Goal: Task Accomplishment & Management: Manage account settings

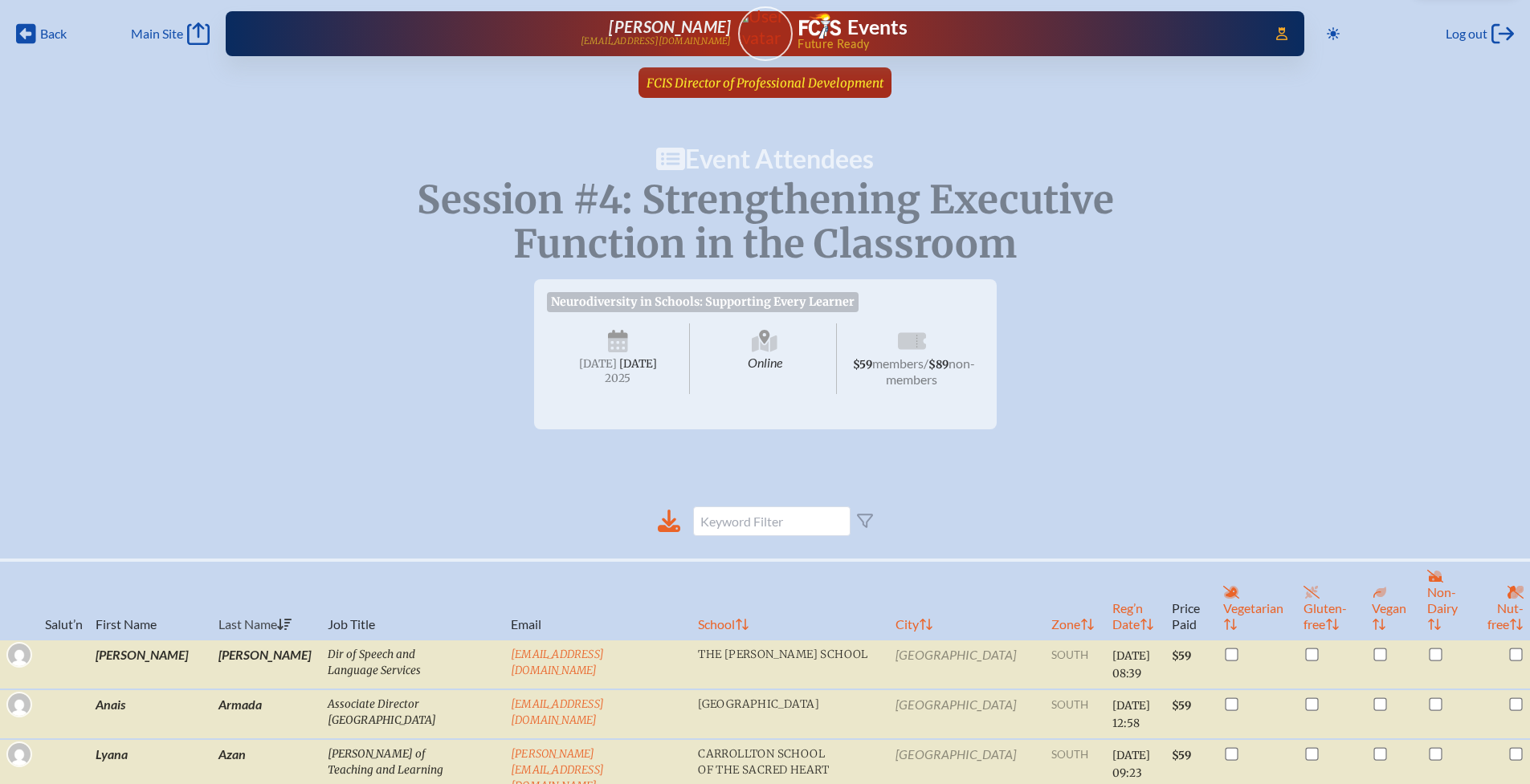
click at [699, 83] on span "FCIS Director of Professional Development" at bounding box center [765, 83] width 237 height 15
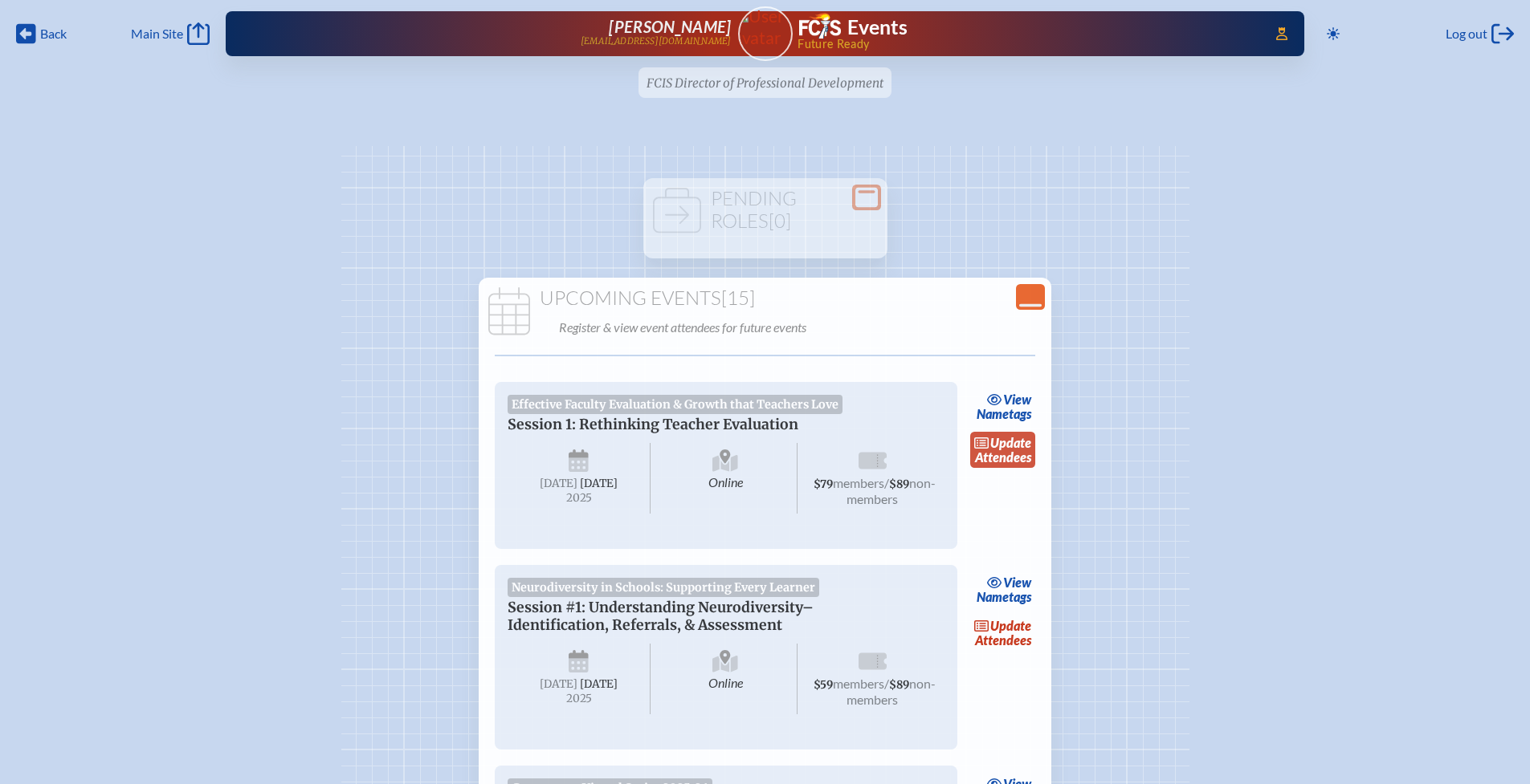
click at [999, 459] on link "update Attendees" at bounding box center [1002, 450] width 65 height 37
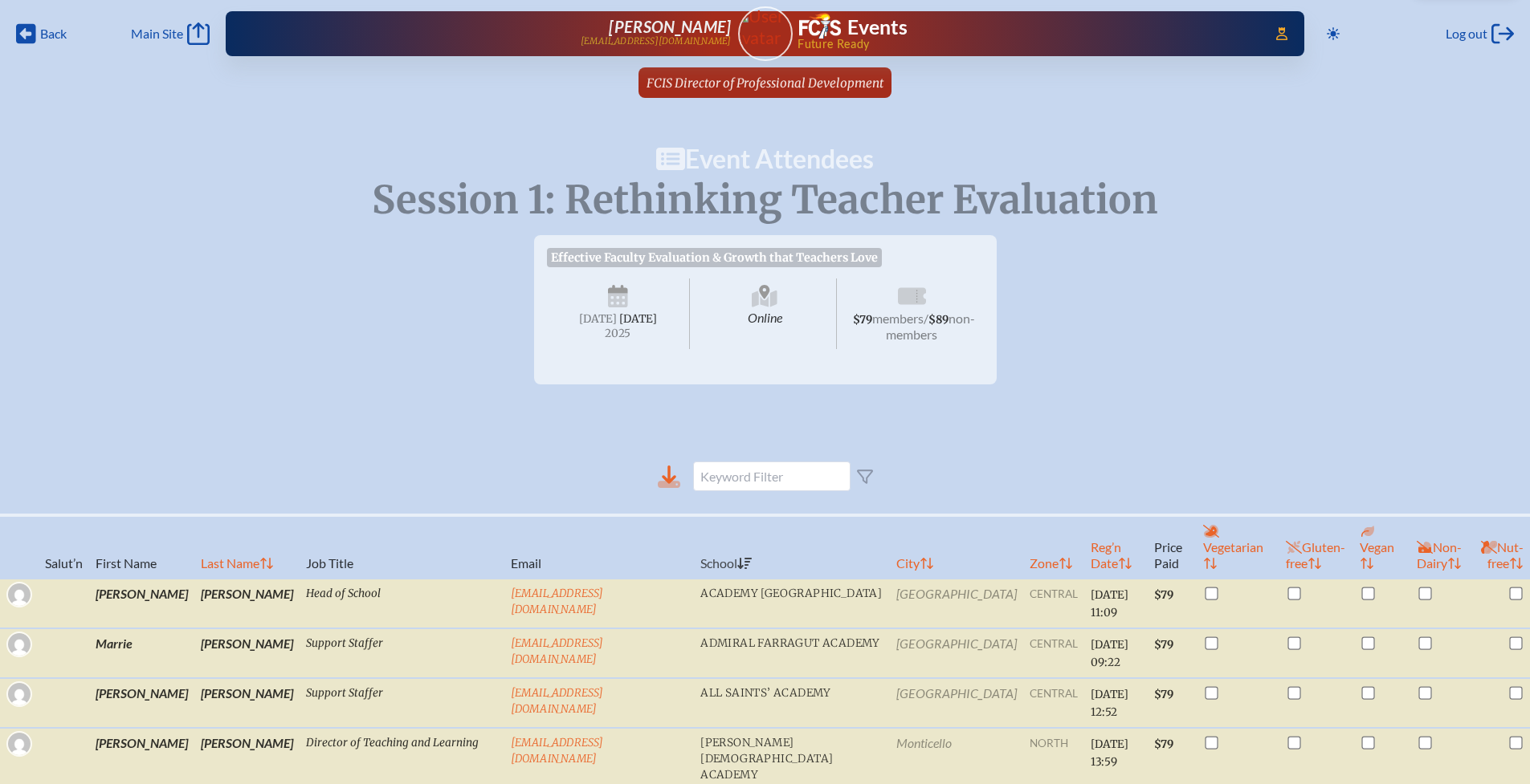
click at [668, 488] on icon at bounding box center [668, 484] width 22 height 7
click at [55, 35] on span "Back" at bounding box center [53, 33] width 27 height 16
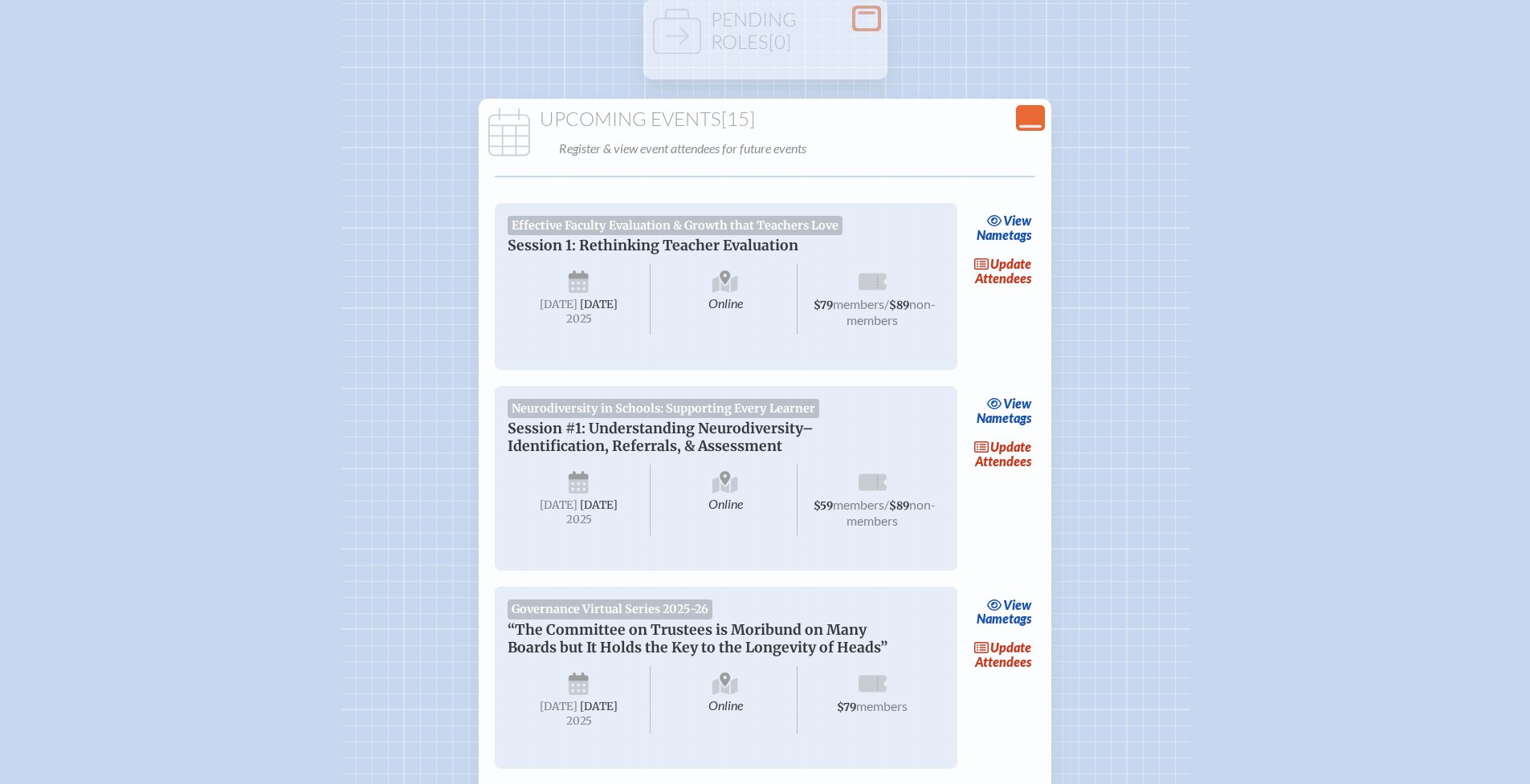
scroll to position [209, 0]
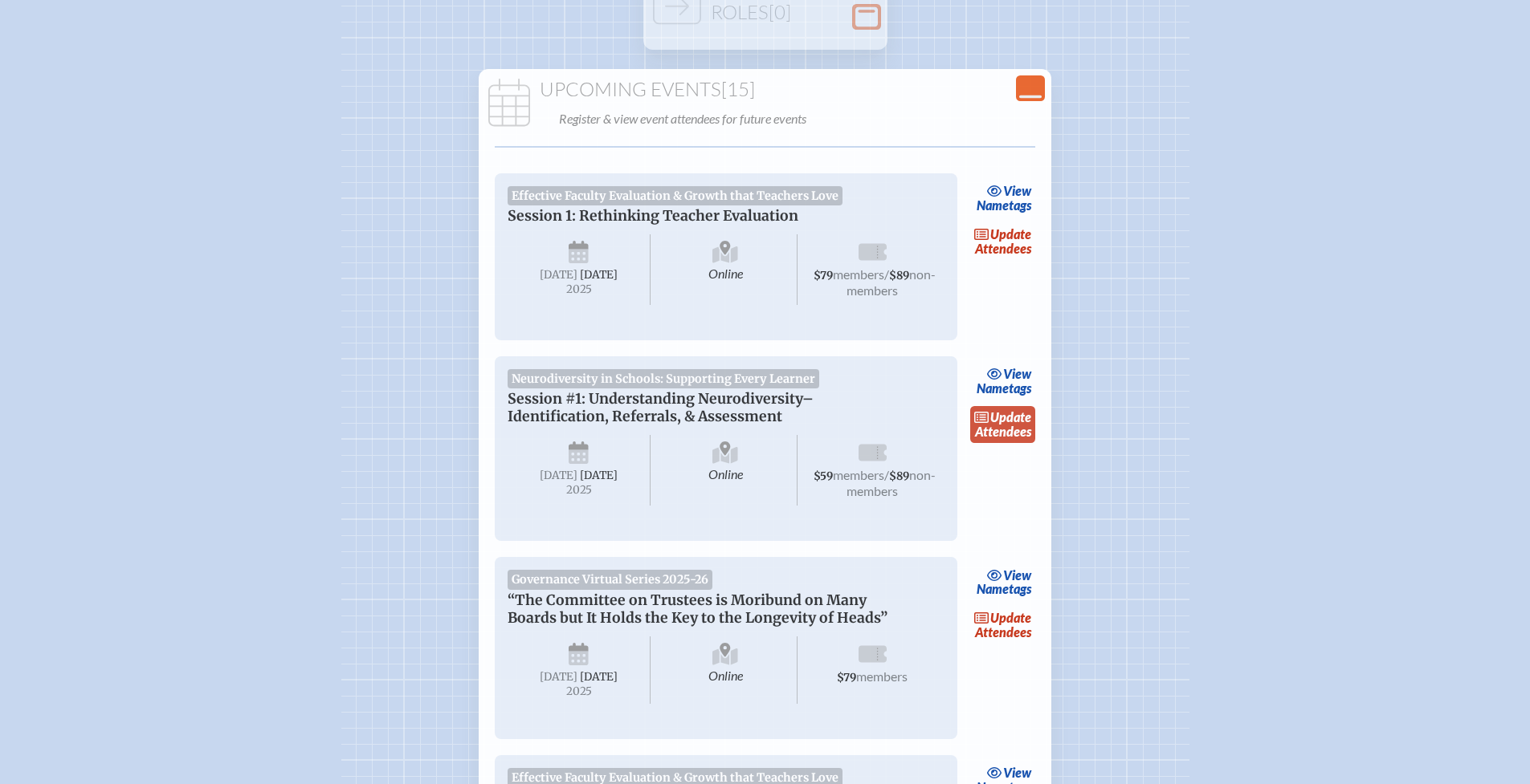
click at [1011, 425] on span "update" at bounding box center [1010, 416] width 41 height 15
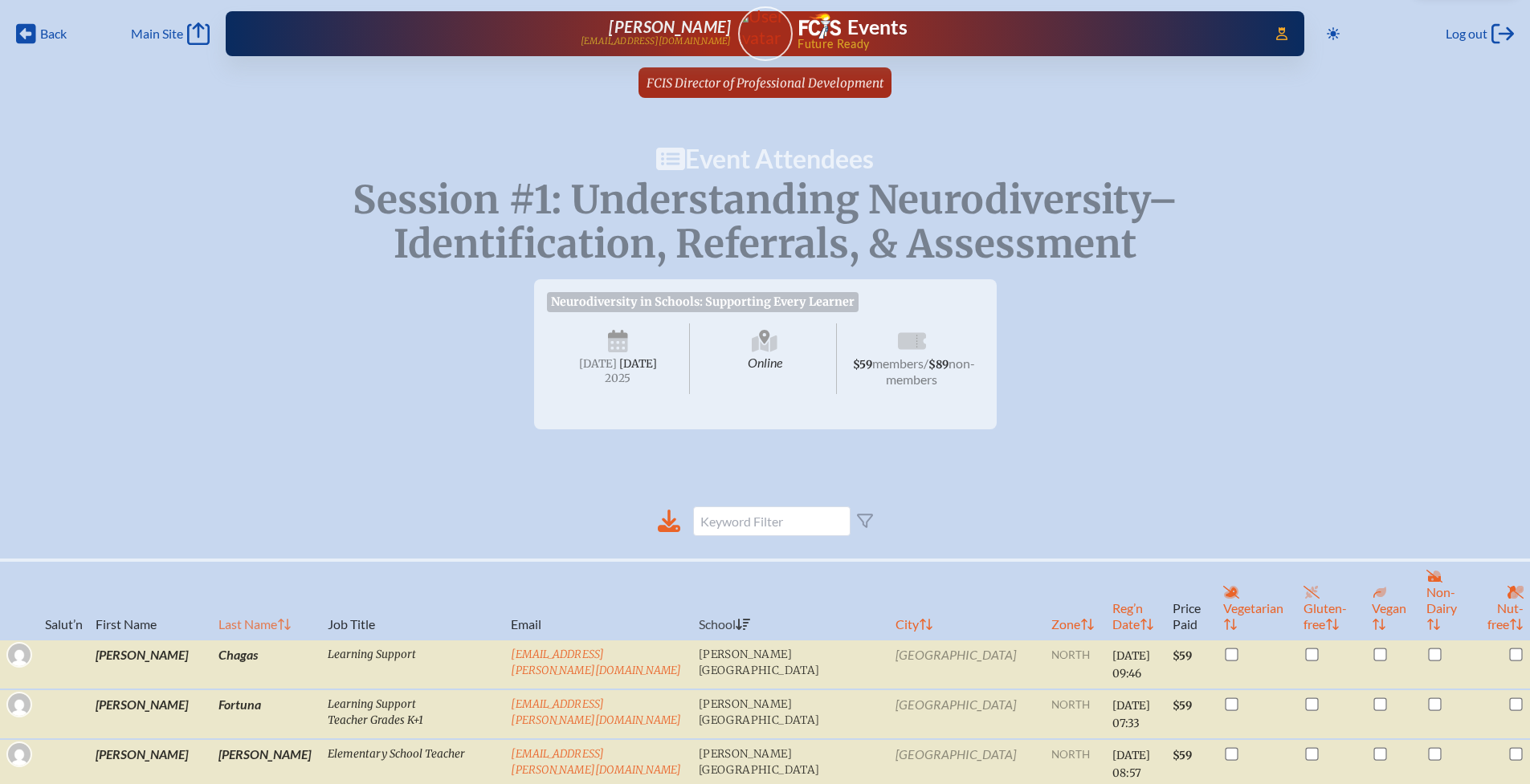
click at [219, 602] on th "Last Name" at bounding box center [267, 600] width 109 height 79
checkbox input "true"
checkbox input "false"
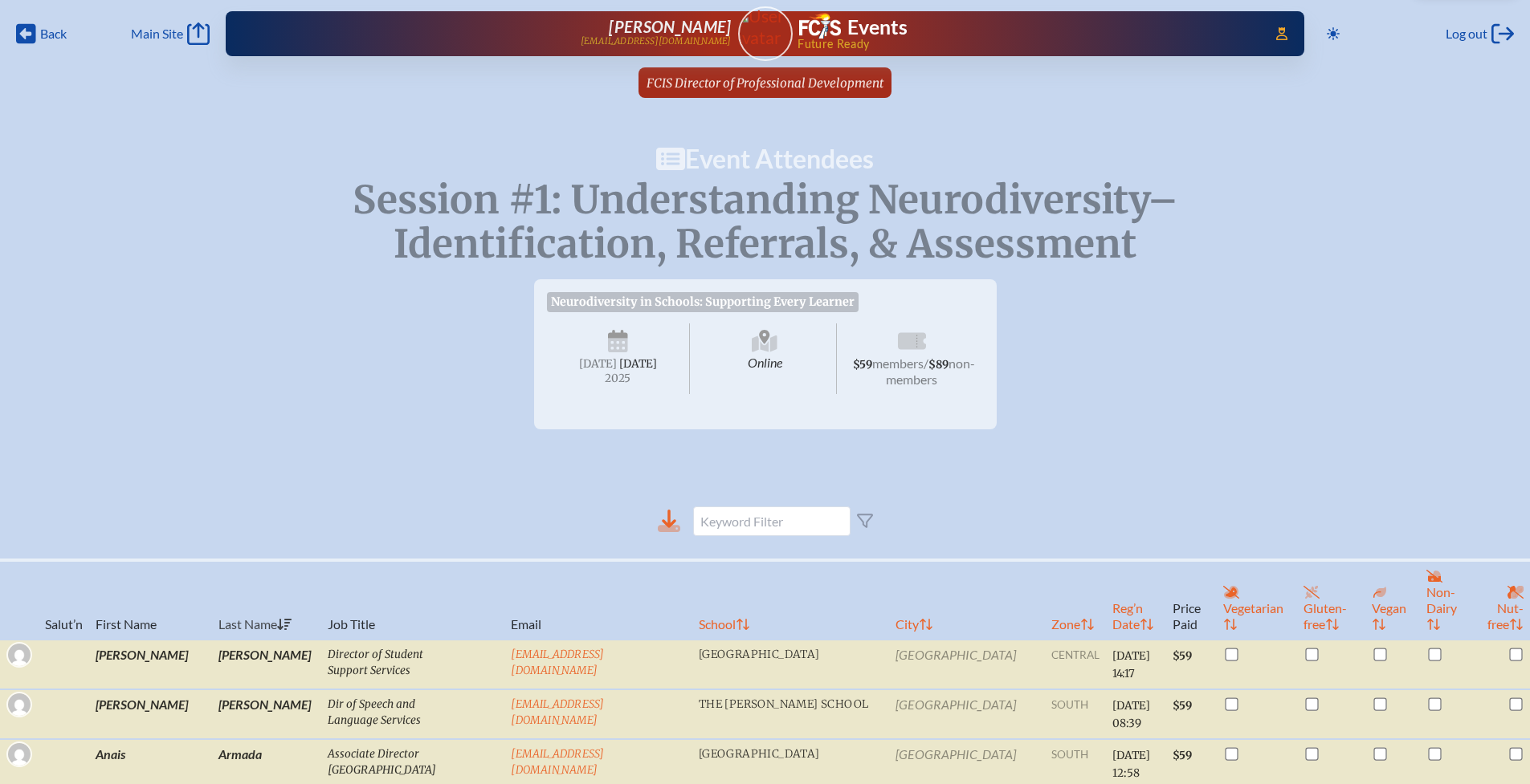
click at [673, 532] on icon at bounding box center [668, 528] width 22 height 7
click at [40, 41] on span "Back" at bounding box center [53, 33] width 27 height 16
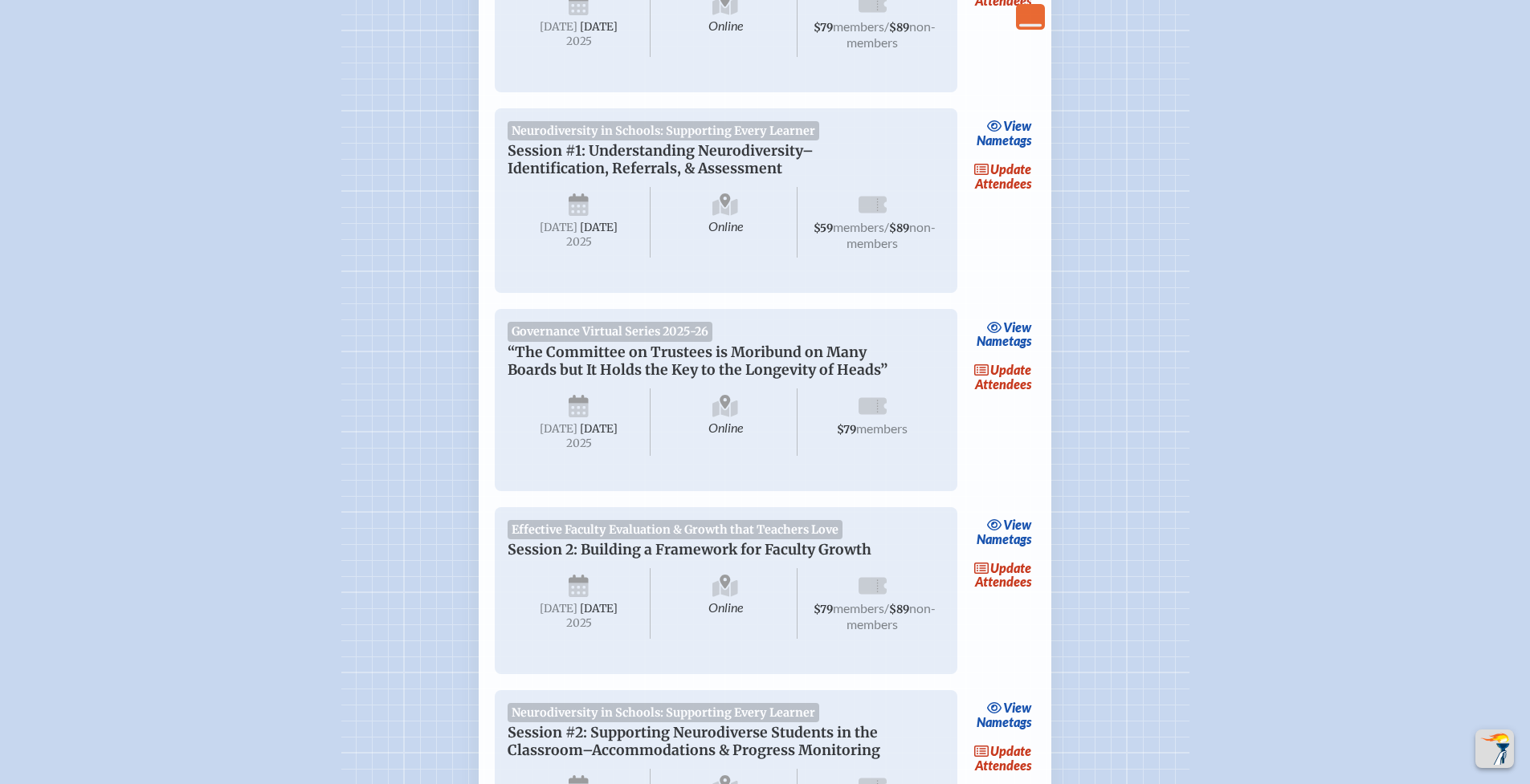
scroll to position [773, 0]
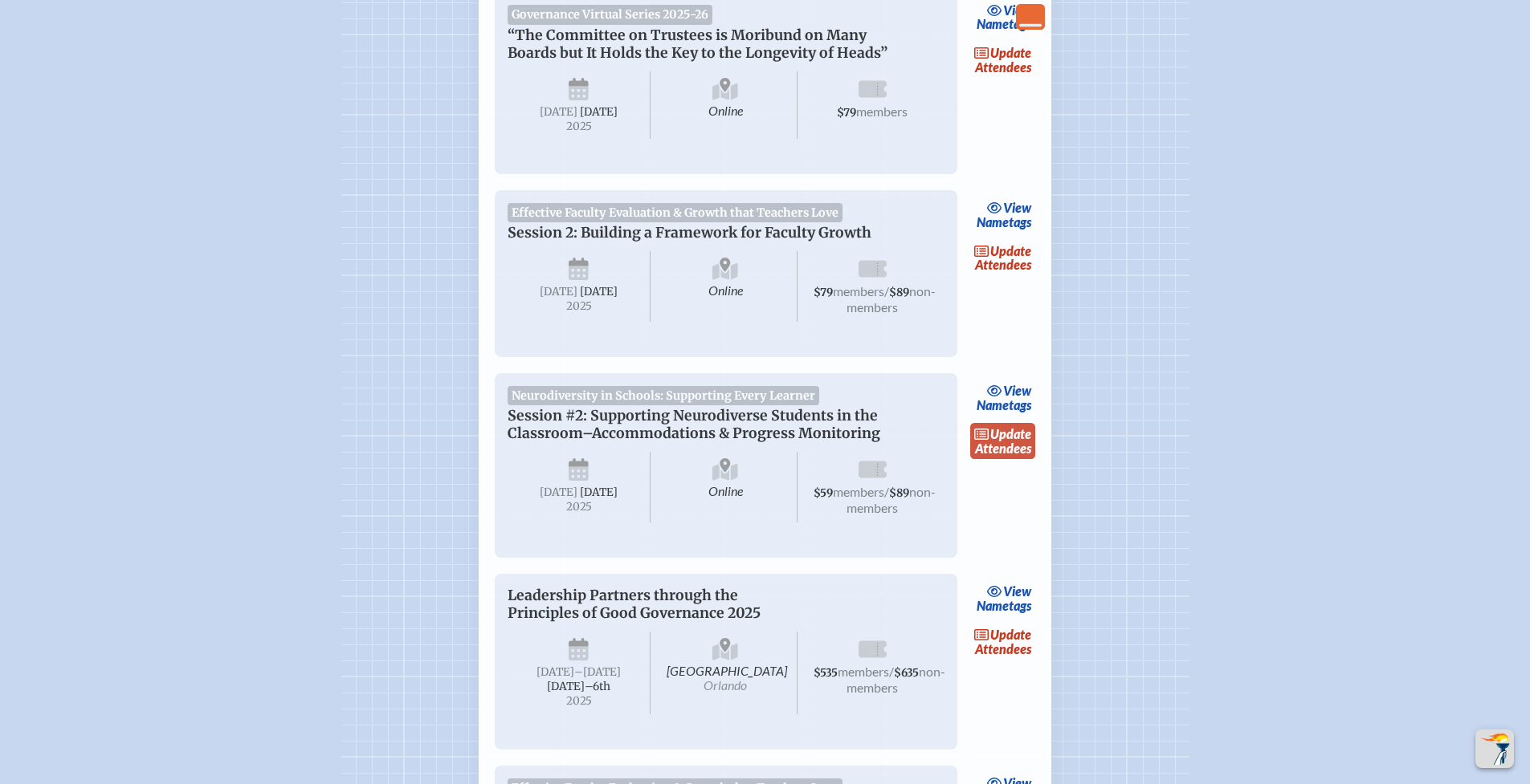
click at [1000, 459] on link "update Attendees" at bounding box center [1002, 441] width 65 height 37
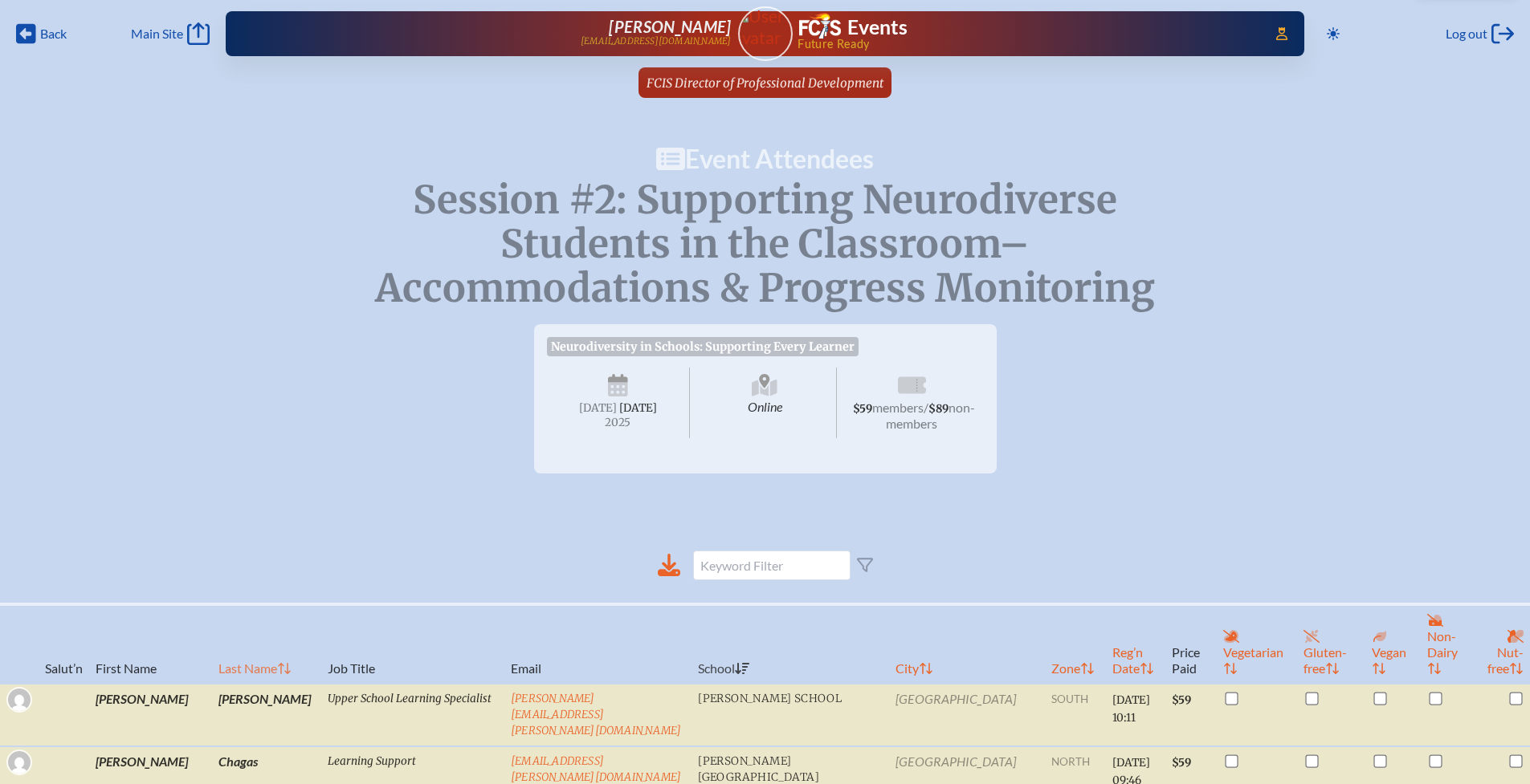
click at [217, 668] on th "Last Name" at bounding box center [267, 644] width 109 height 79
checkbox input "true"
checkbox input "false"
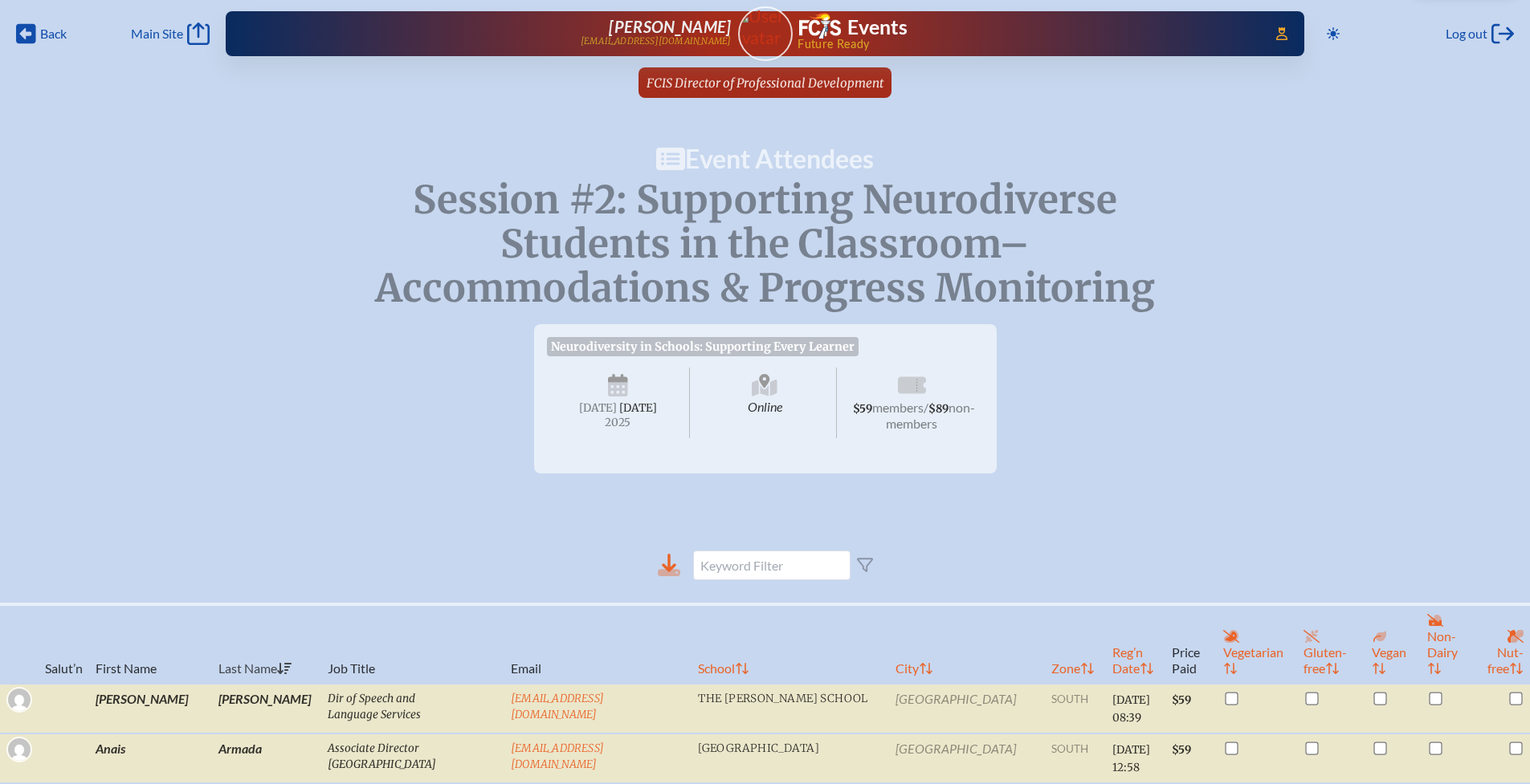
click at [669, 572] on icon at bounding box center [668, 563] width 14 height 18
click at [668, 576] on icon at bounding box center [668, 572] width 22 height 7
click at [41, 36] on span "Back" at bounding box center [53, 33] width 27 height 16
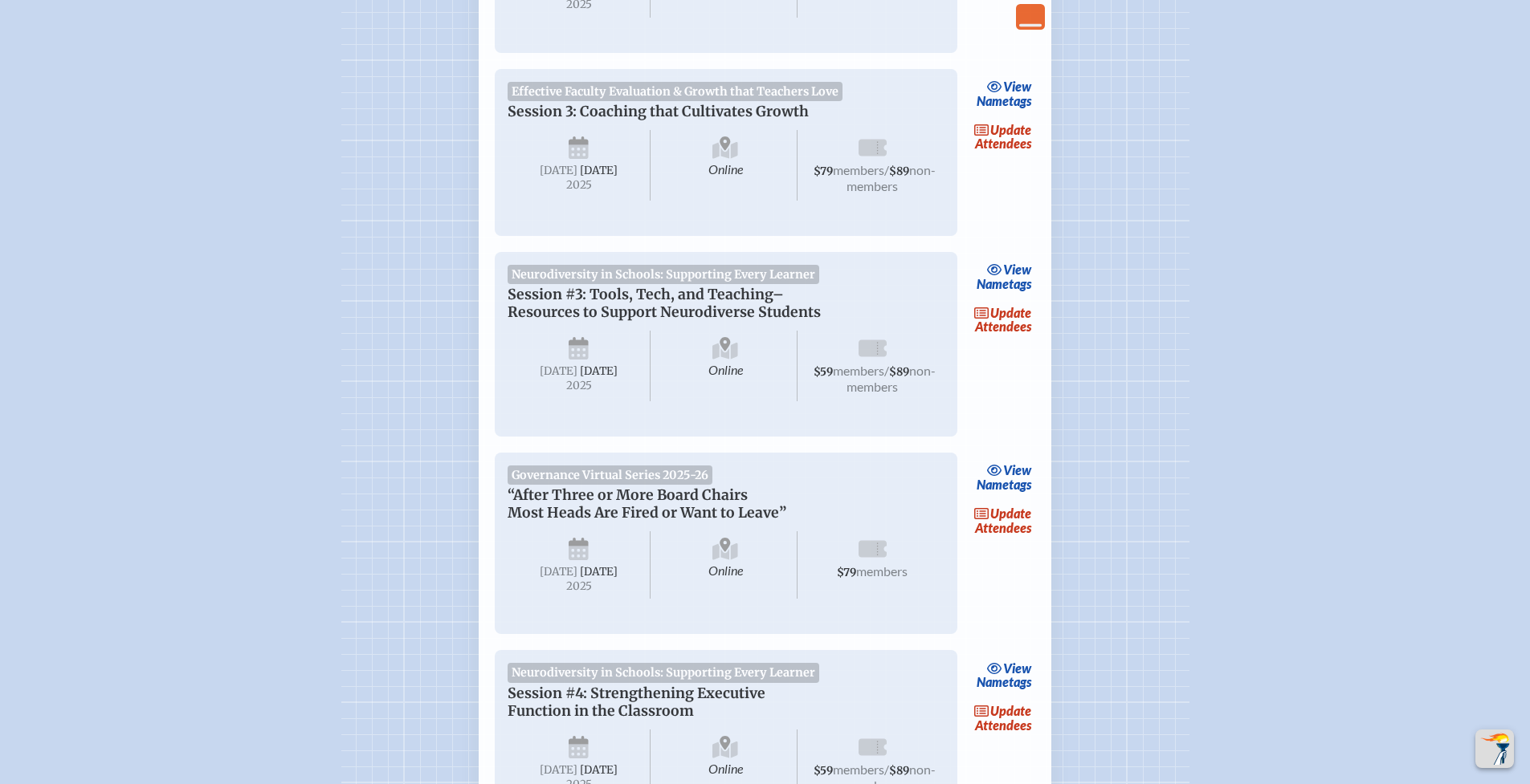
scroll to position [1539, 0]
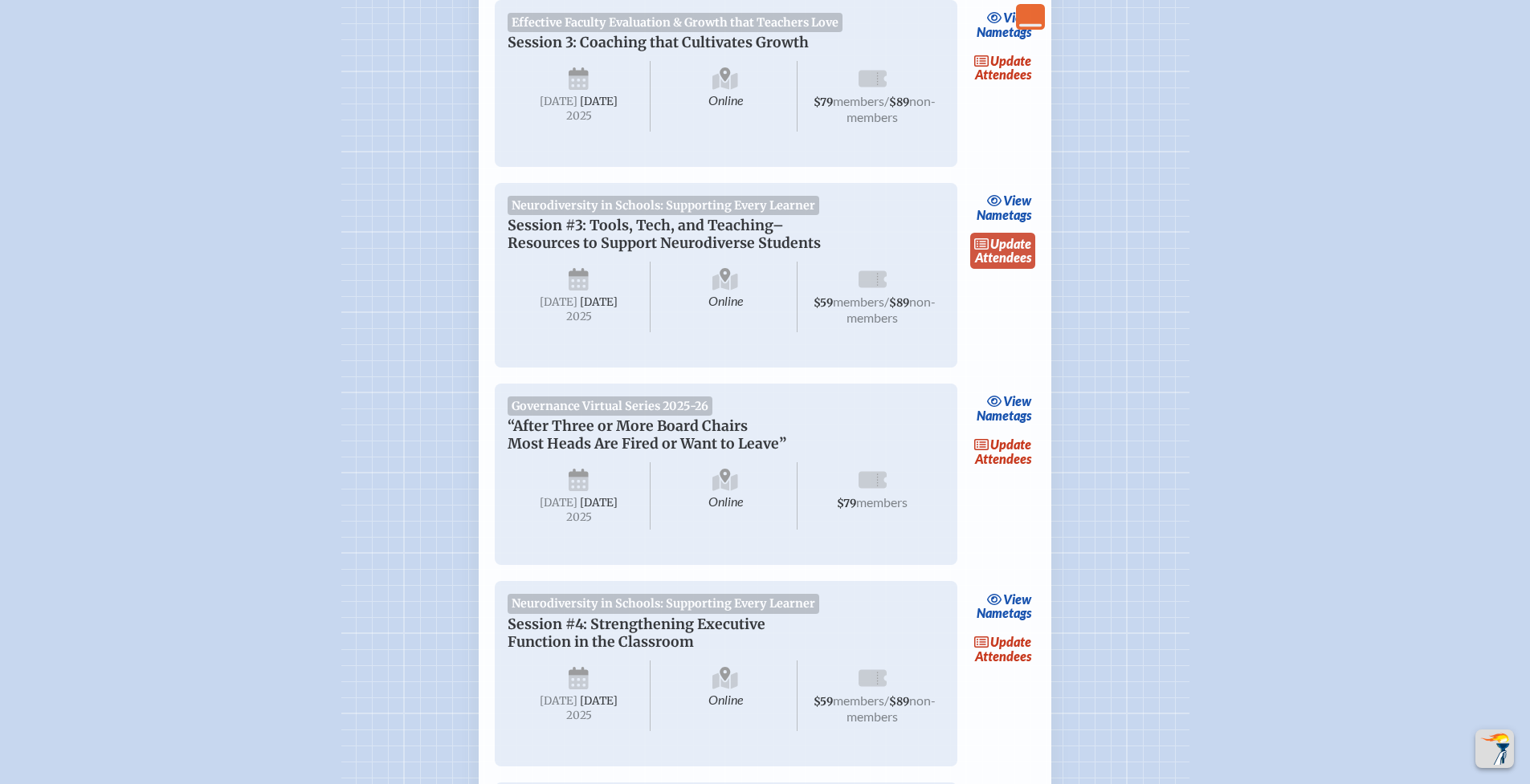
click at [1010, 270] on link "update Attendees" at bounding box center [1002, 251] width 65 height 37
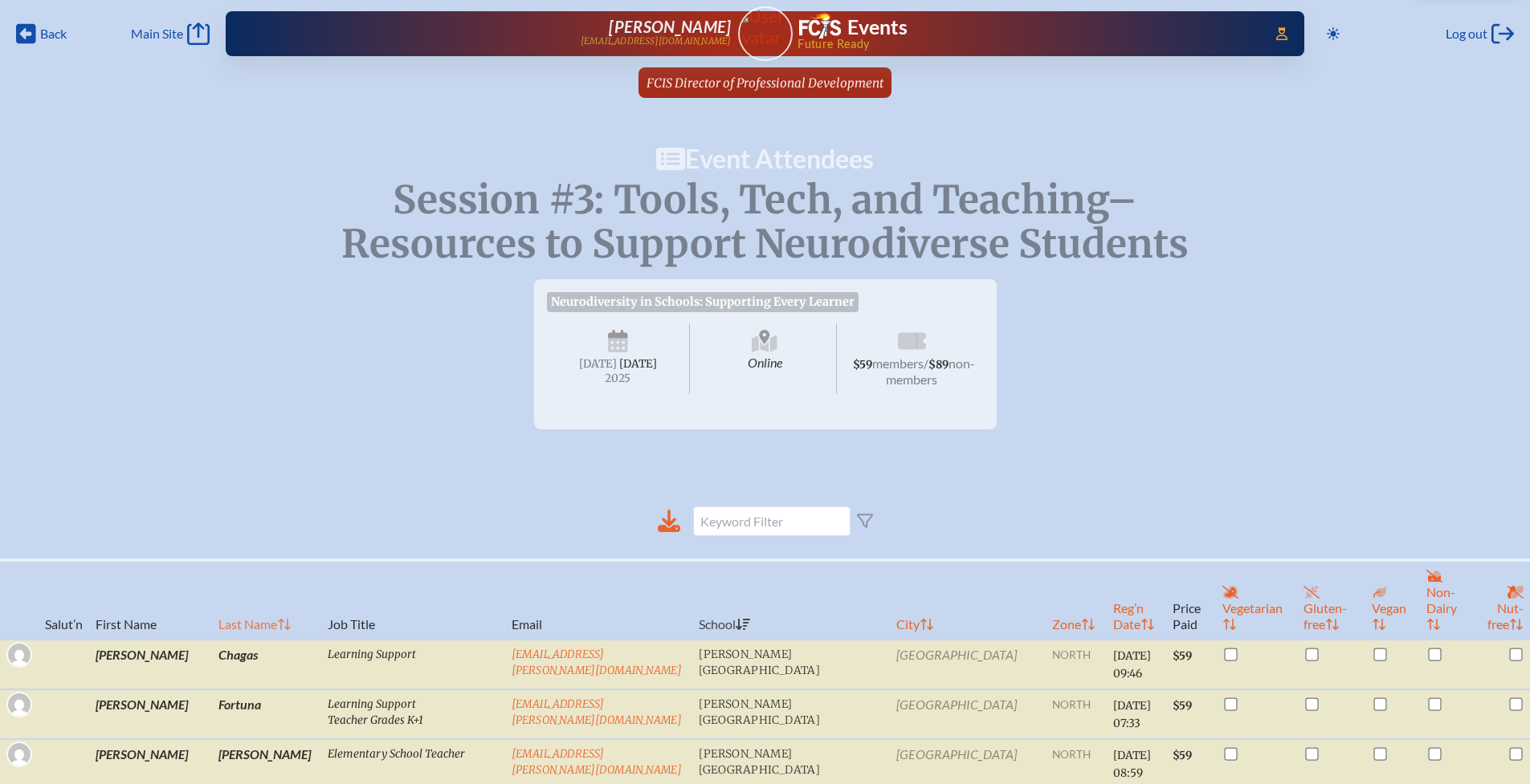
click at [229, 608] on th "Last Name" at bounding box center [267, 600] width 109 height 79
checkbox input "true"
checkbox input "false"
checkbox input "true"
checkbox input "false"
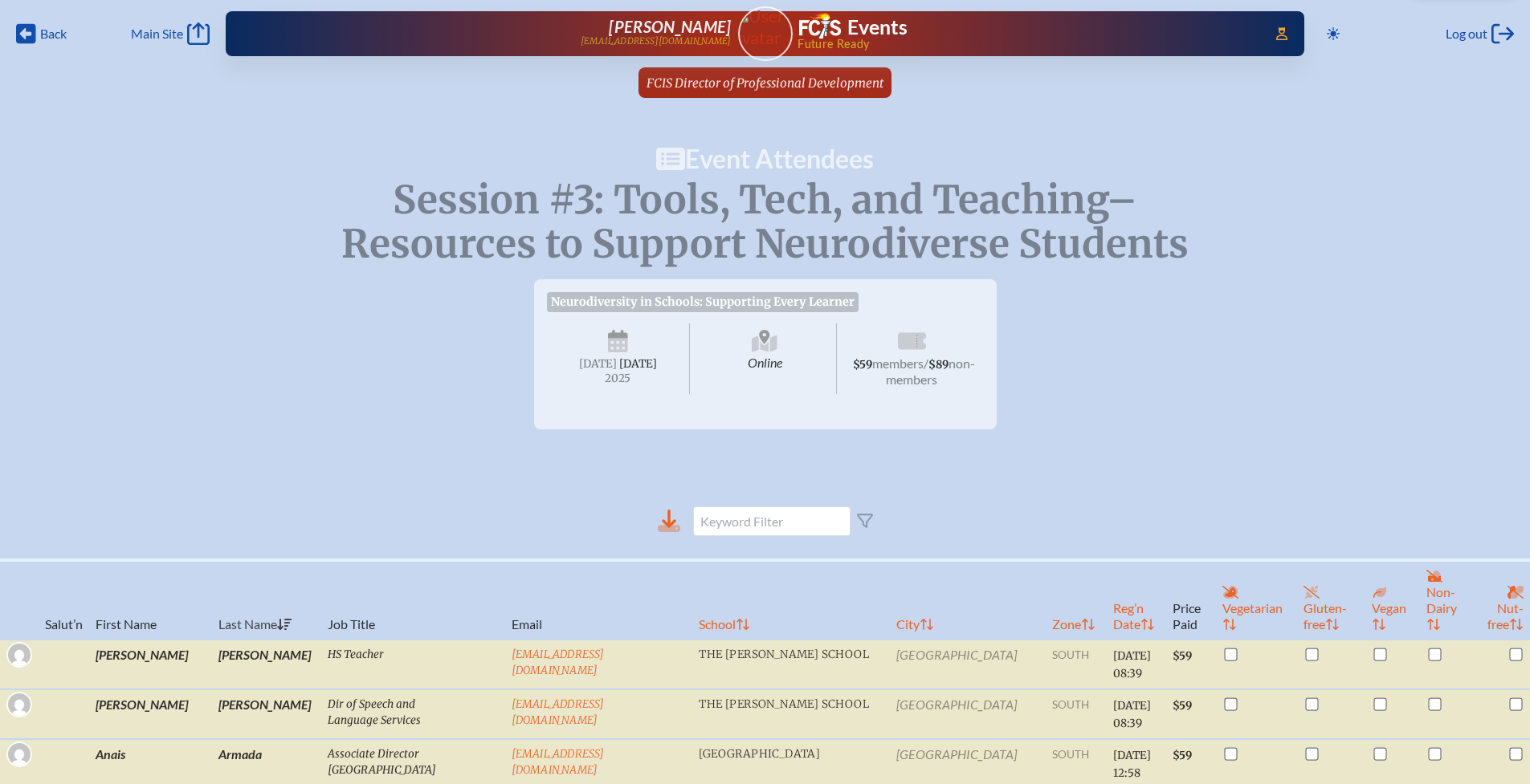
click at [668, 532] on icon at bounding box center [668, 528] width 22 height 7
